Goal: Task Accomplishment & Management: Use online tool/utility

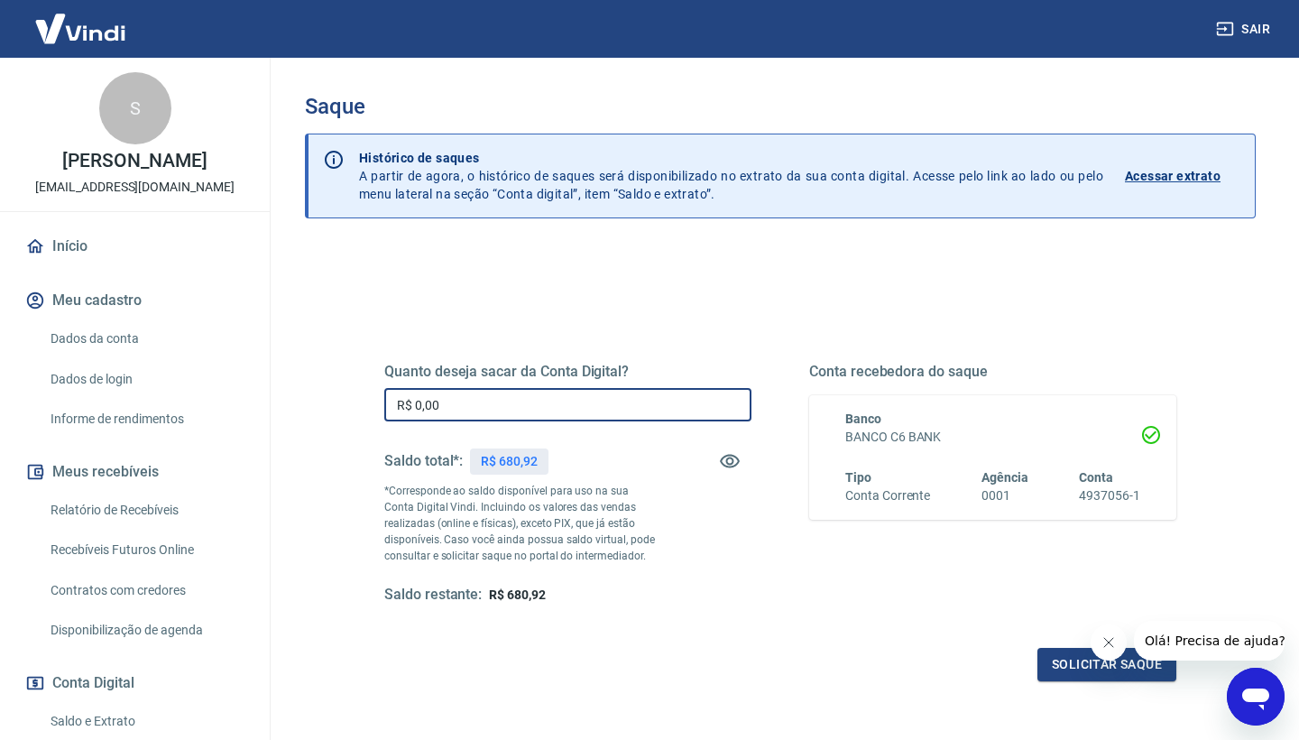
click at [457, 410] on input "R$ 0,00" at bounding box center [567, 404] width 367 height 33
type input "R$ 680,92"
click at [1060, 669] on button "Solicitar saque" at bounding box center [1106, 664] width 139 height 33
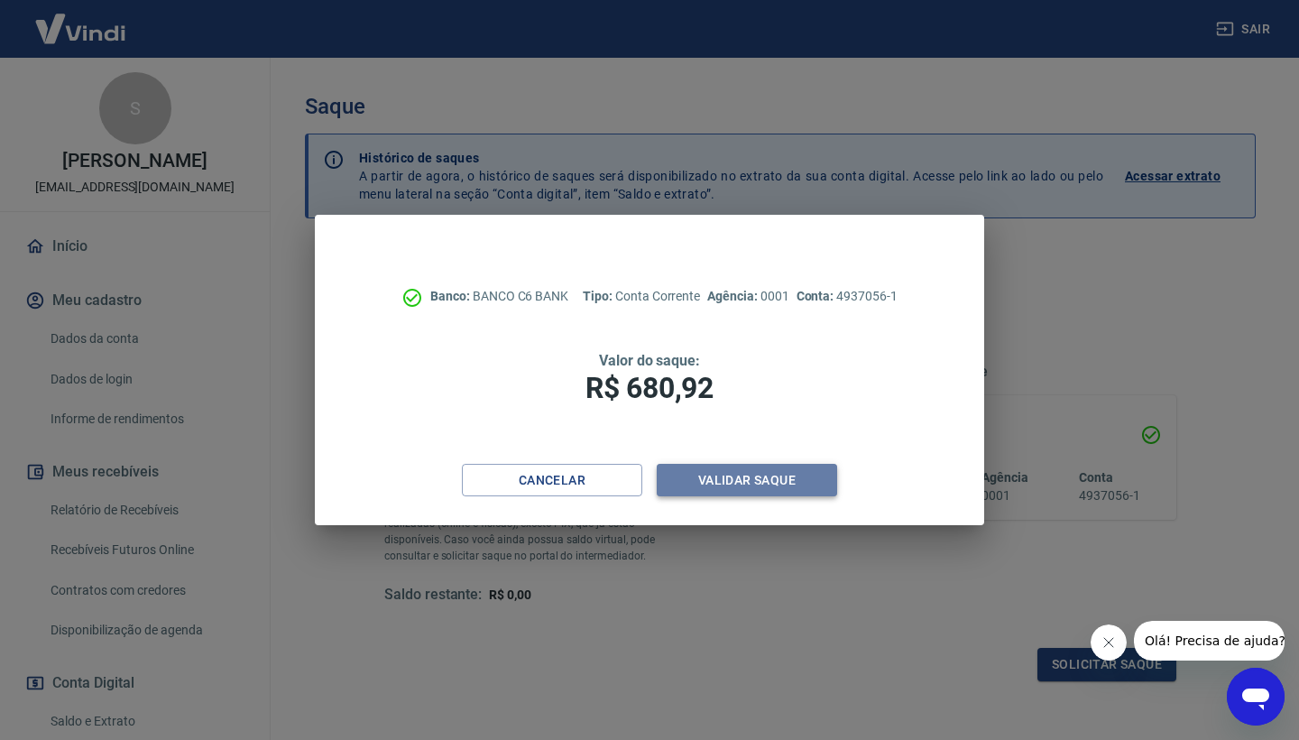
click at [779, 484] on button "Validar saque" at bounding box center [747, 480] width 180 height 33
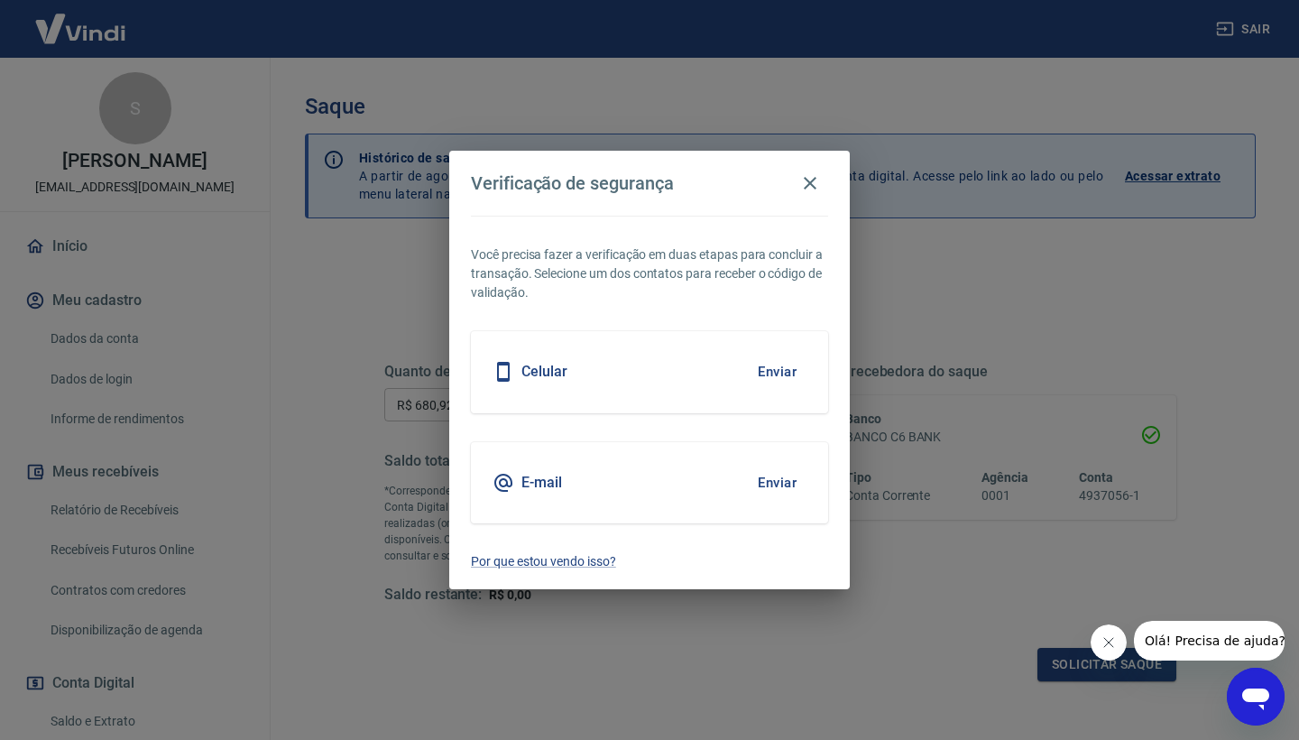
click at [778, 370] on button "Enviar" at bounding box center [777, 372] width 59 height 38
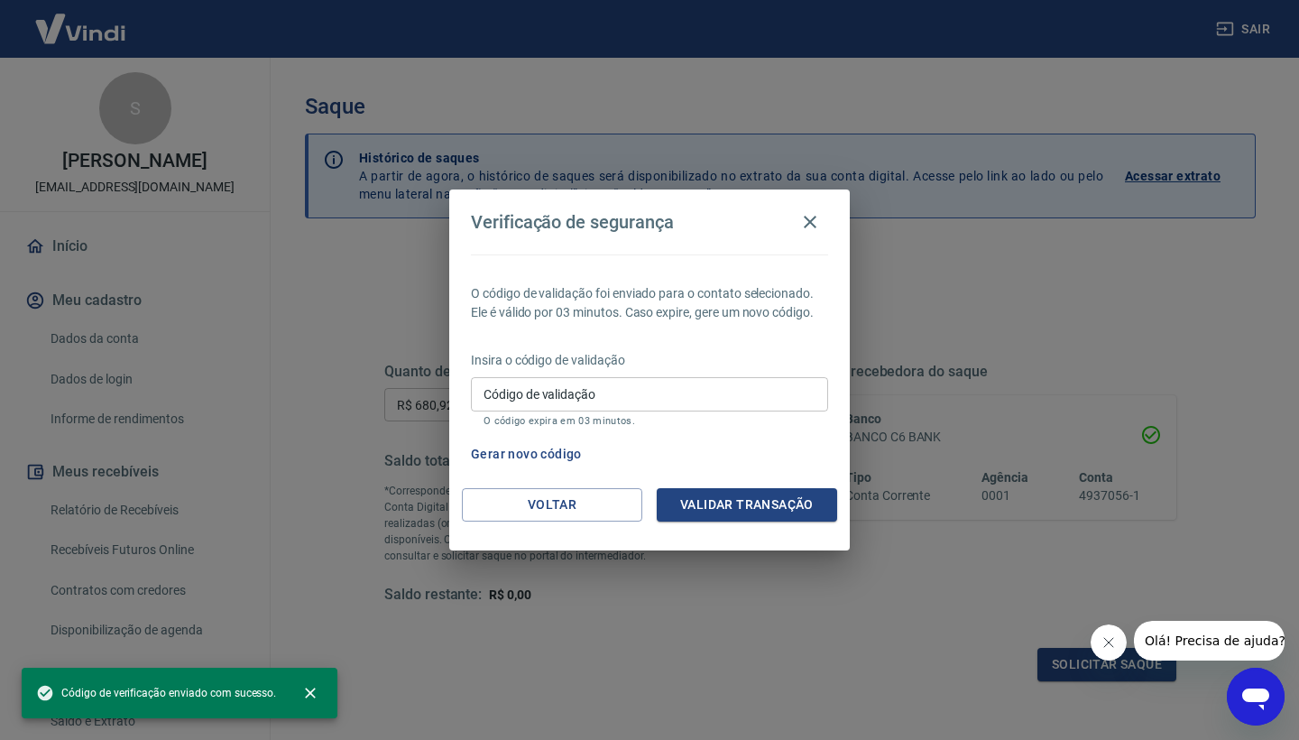
click at [664, 397] on input "Código de validação" at bounding box center [649, 393] width 357 height 33
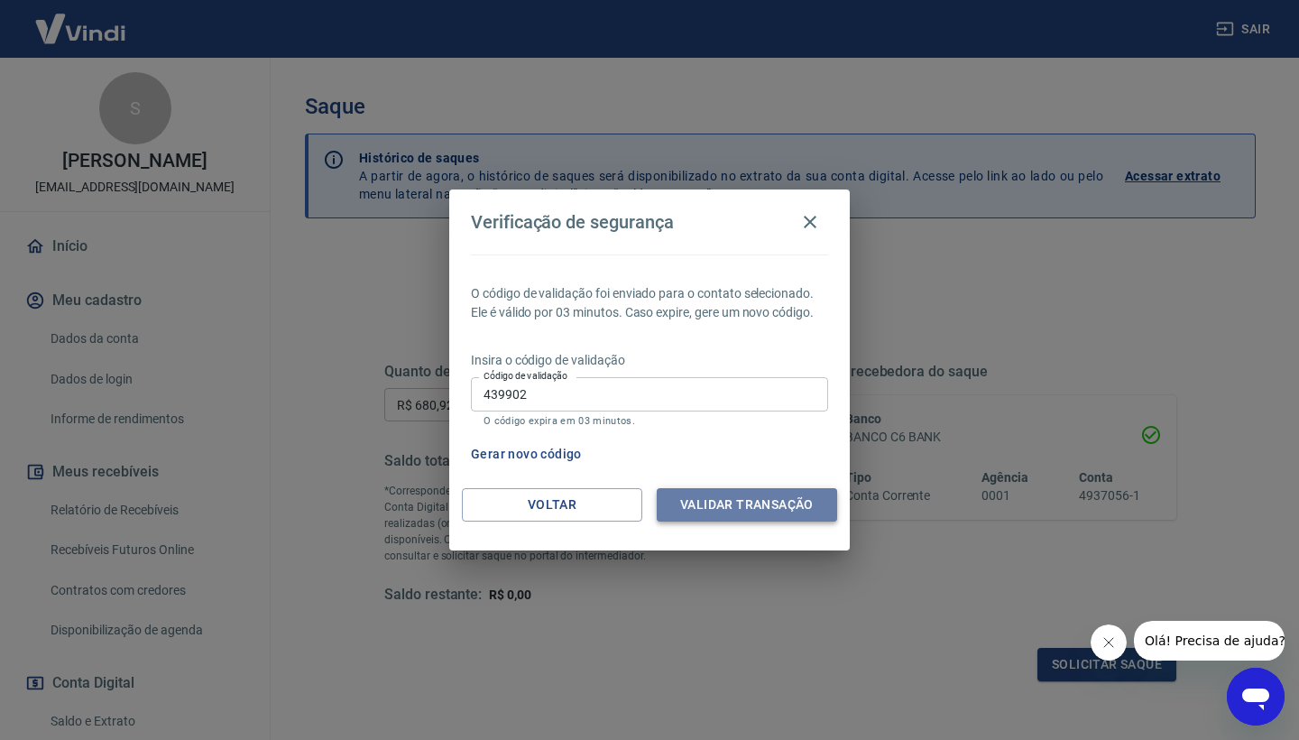
click at [742, 503] on button "Validar transação" at bounding box center [747, 504] width 180 height 33
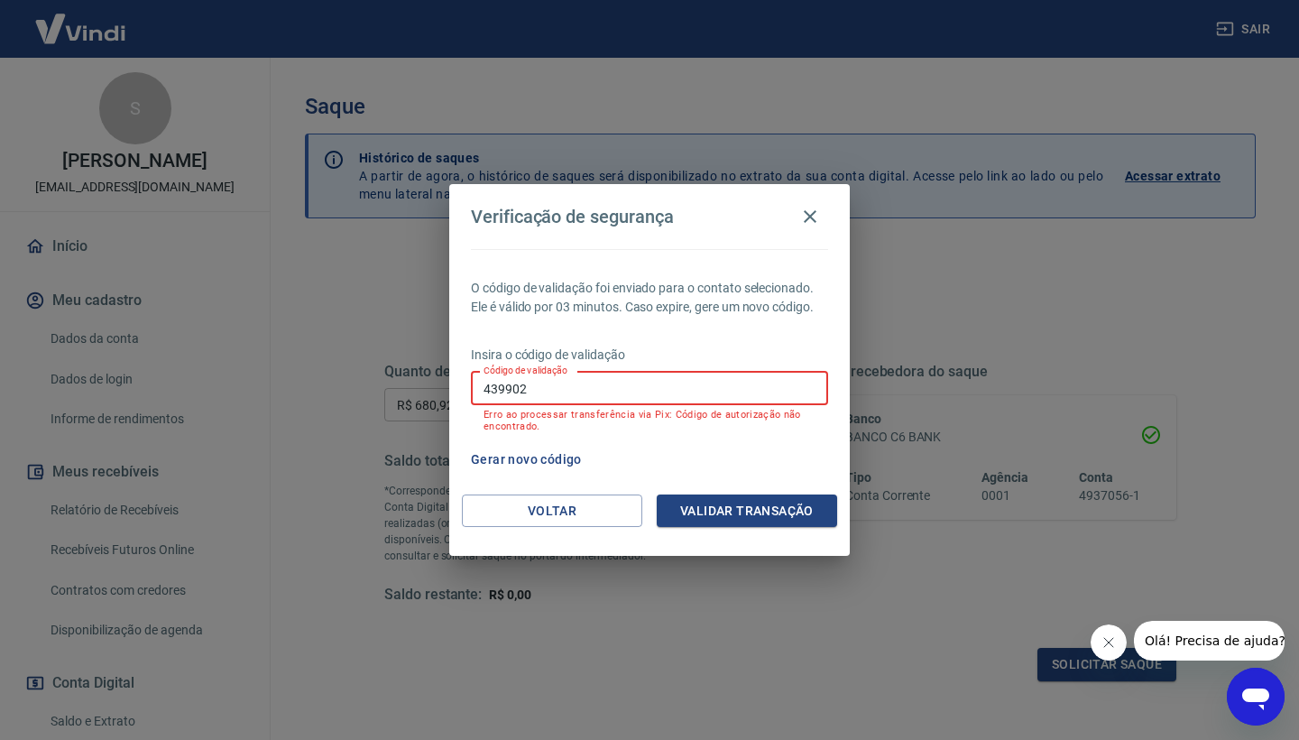
drag, startPoint x: 618, startPoint y: 384, endPoint x: 448, endPoint y: 381, distance: 169.6
click at [448, 381] on div "Verificação de segurança O código de validação foi enviado para o contato selec…" at bounding box center [649, 370] width 1299 height 740
type input "722748"
click at [715, 525] on button "Validar transação" at bounding box center [747, 510] width 180 height 33
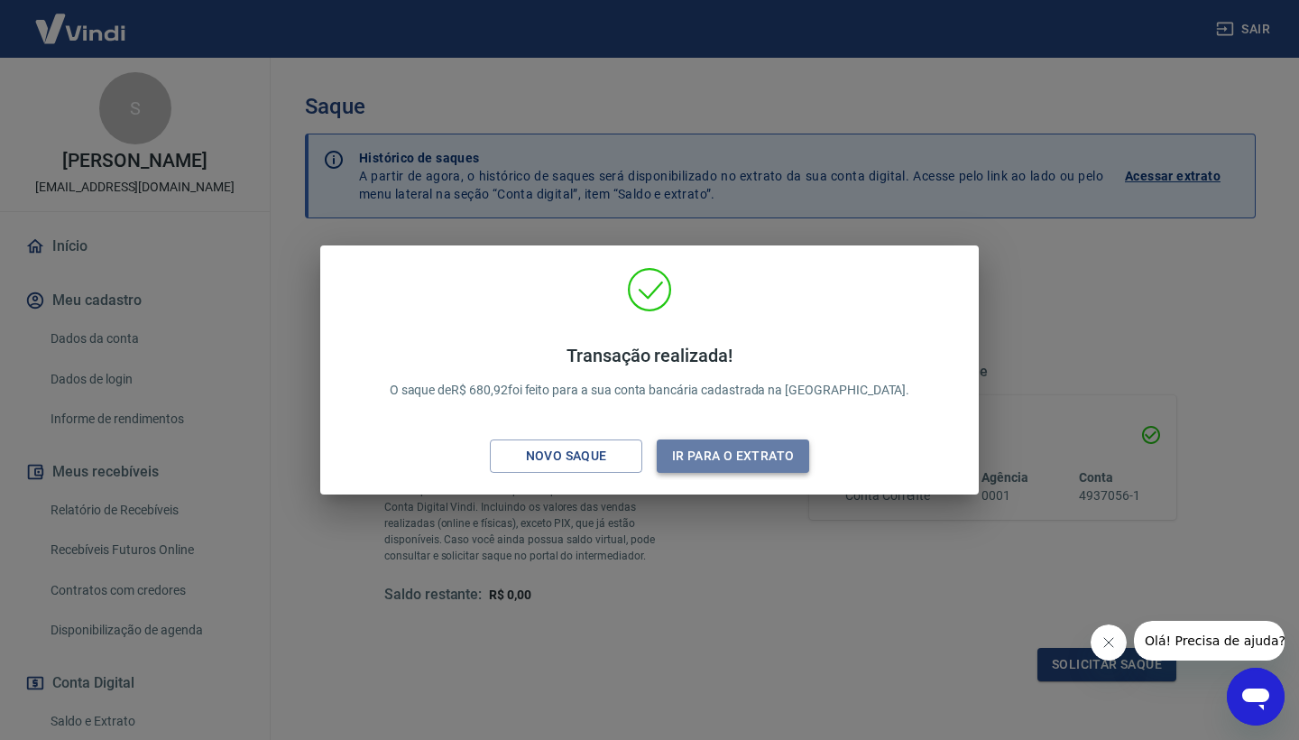
click at [753, 467] on button "Ir para o extrato" at bounding box center [733, 455] width 152 height 33
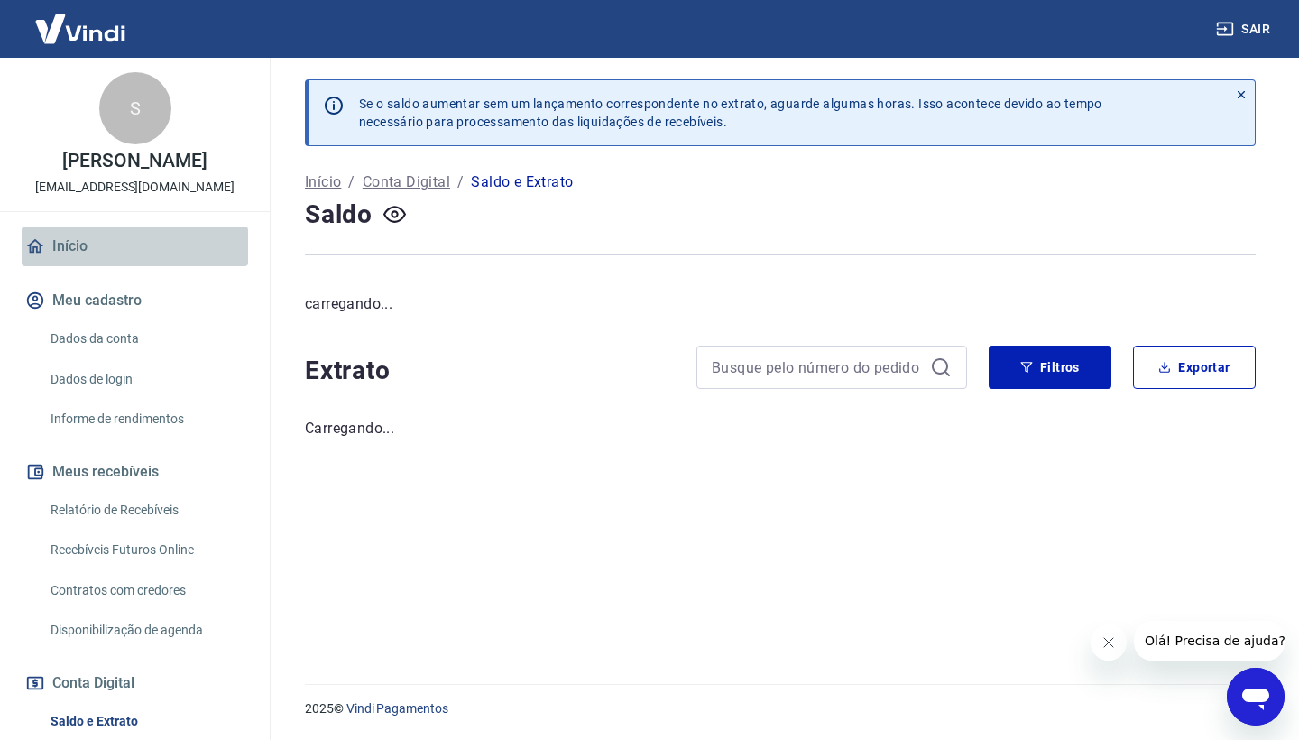
click at [66, 264] on link "Início" at bounding box center [135, 246] width 226 height 40
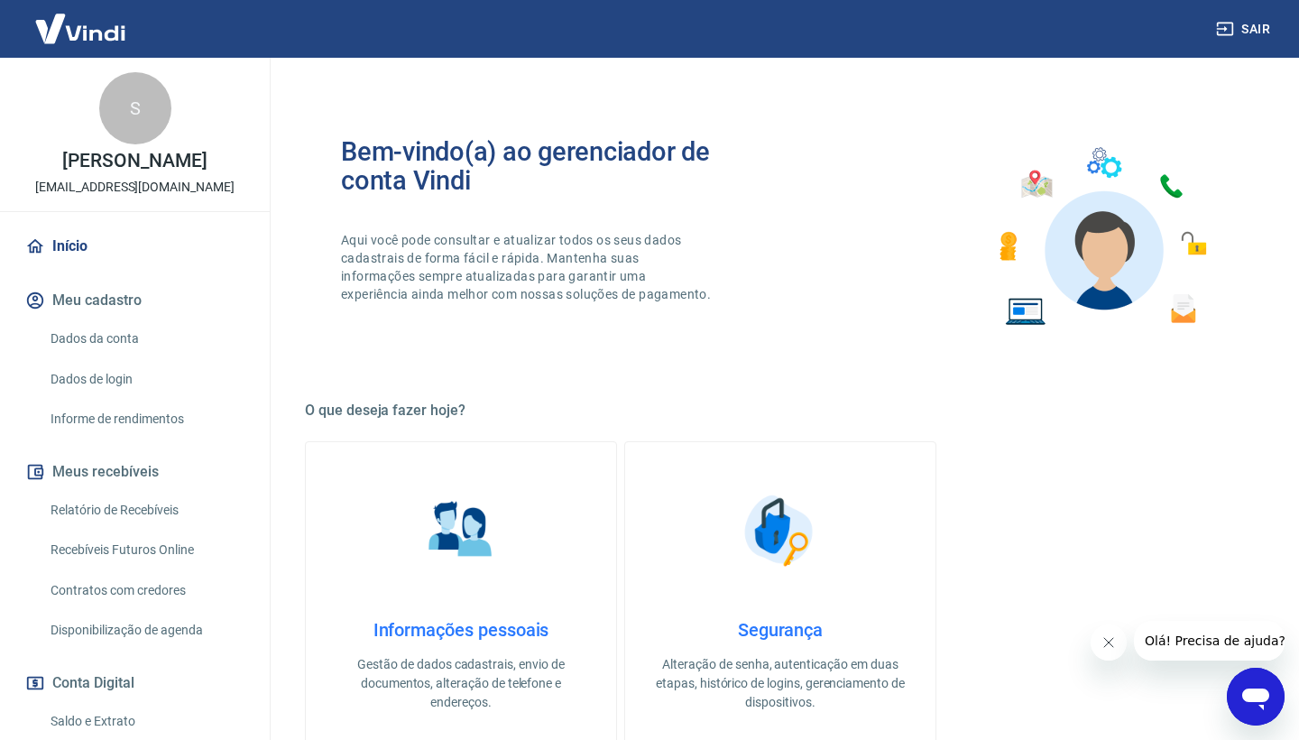
click at [73, 40] on img at bounding box center [80, 28] width 117 height 55
